Goal: Navigation & Orientation: Find specific page/section

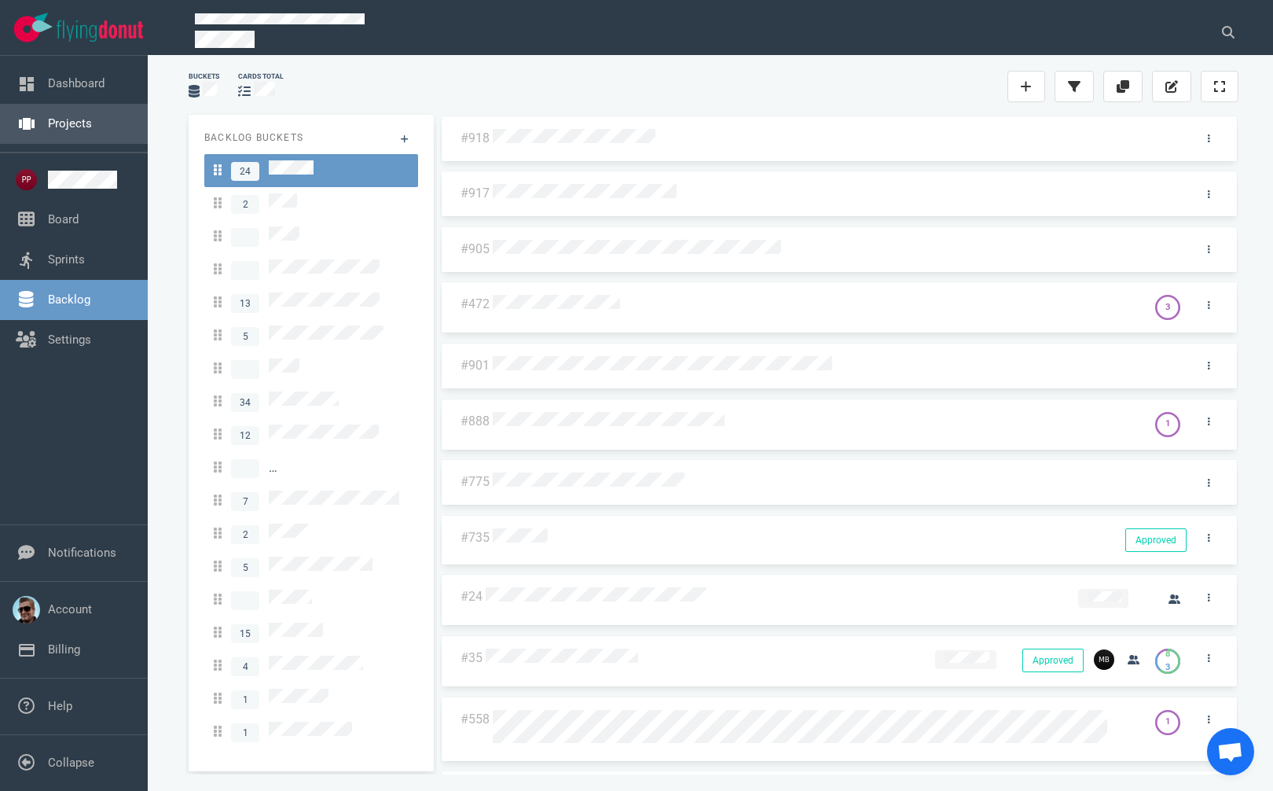
click at [72, 123] on link "Projects" at bounding box center [70, 123] width 44 height 14
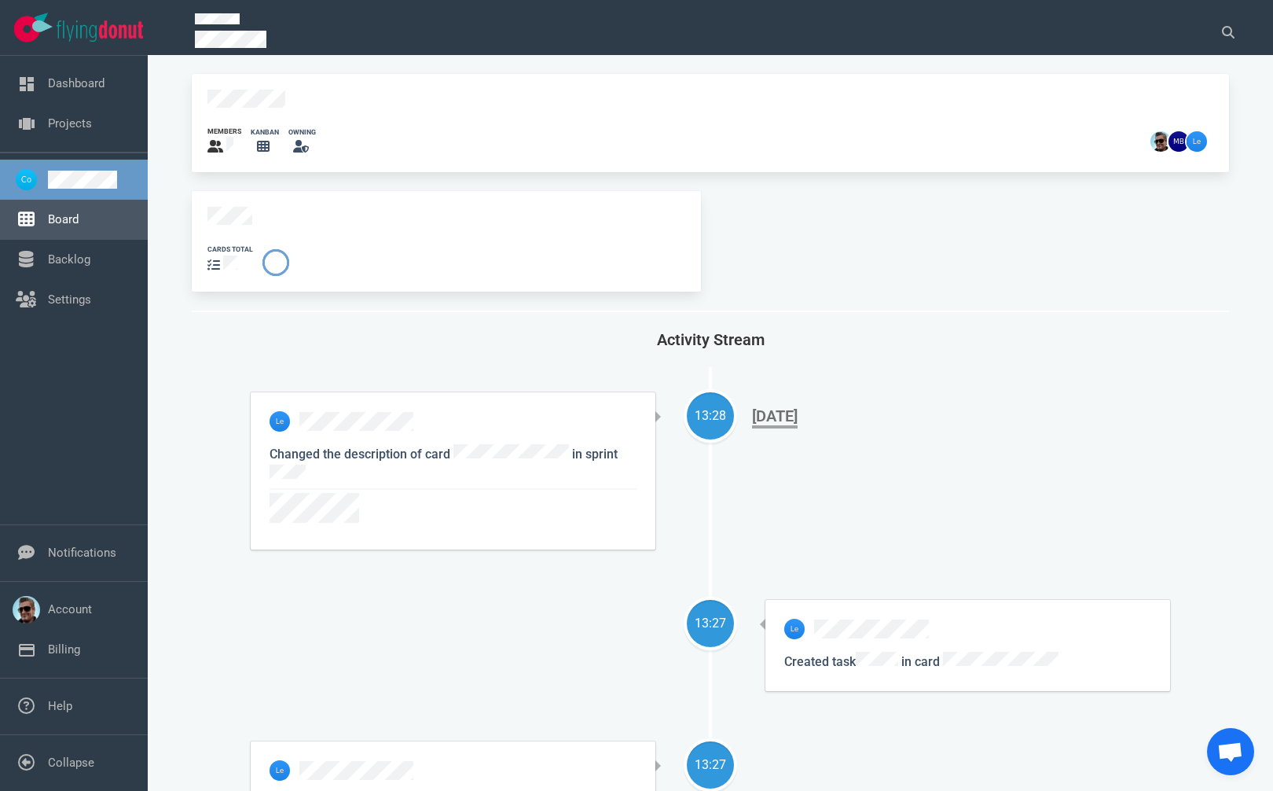
click at [68, 220] on link "Board" at bounding box center [63, 219] width 31 height 14
